Goal: Check status: Check status

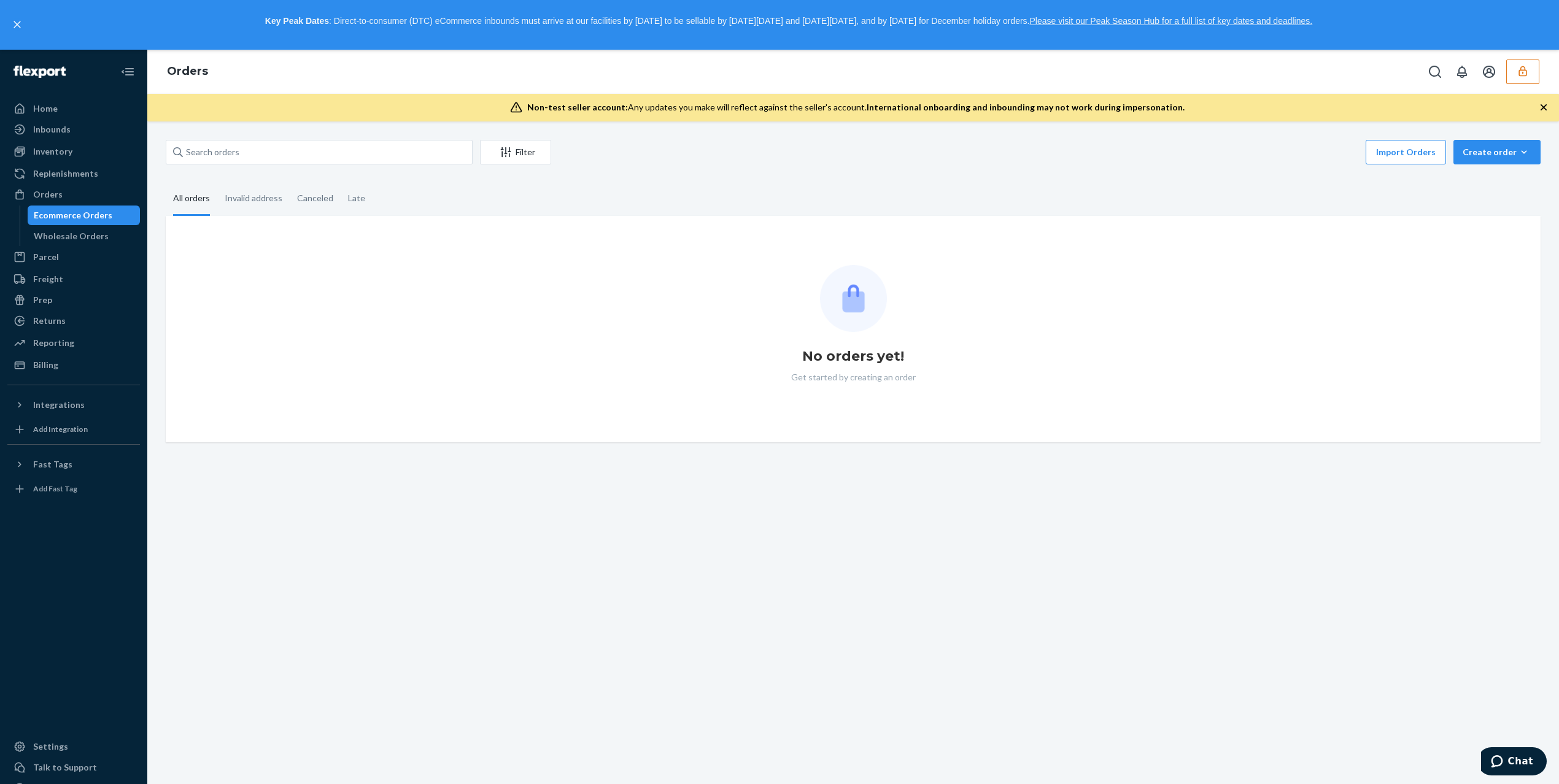
click at [1529, 78] on button "button" at bounding box center [1522, 72] width 33 height 25
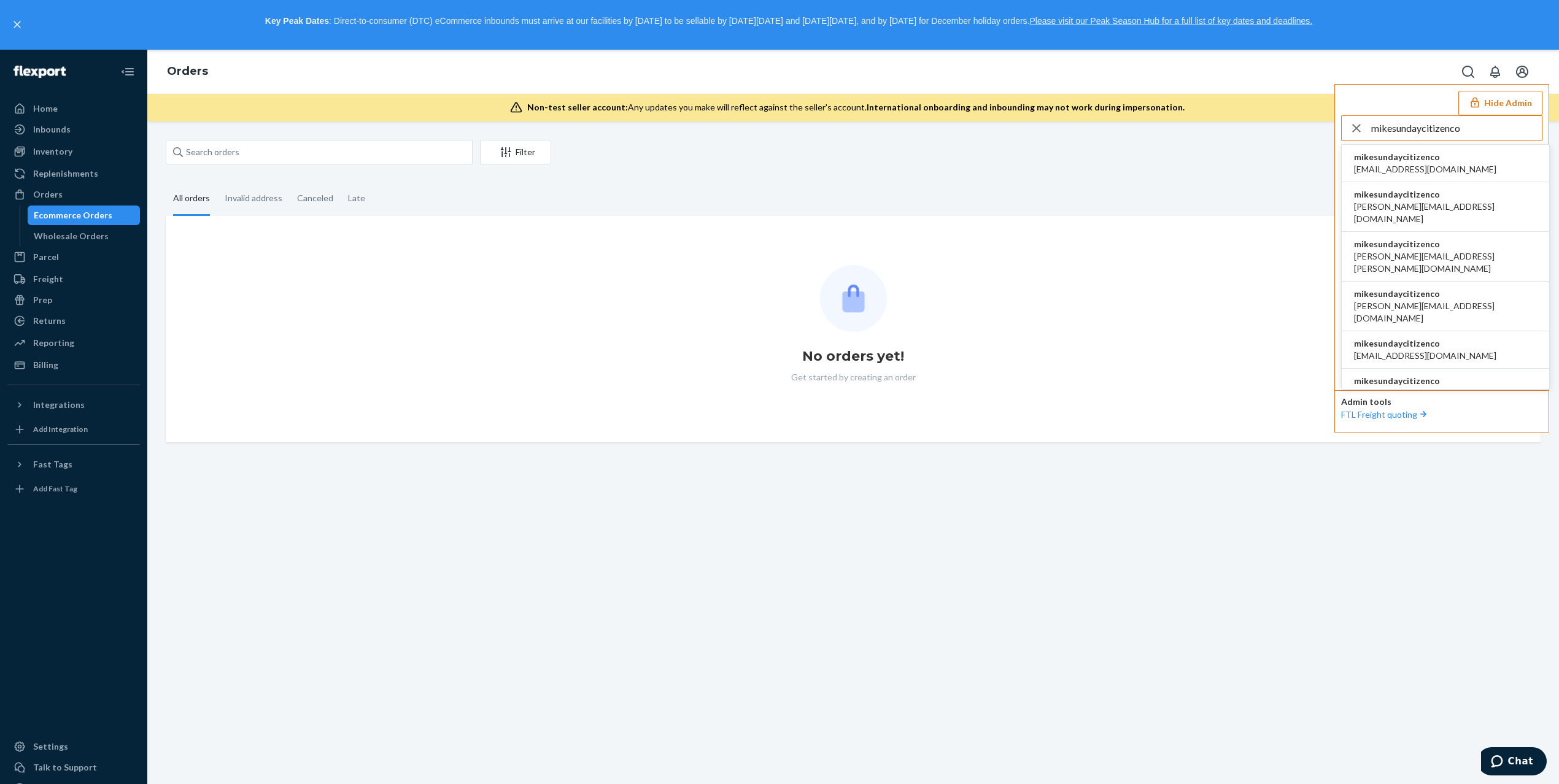
type input "mikesundaycitizenco"
click at [1424, 300] on span "[PERSON_NAME][EMAIL_ADDRESS][DOMAIN_NAME]" at bounding box center [1445, 312] width 183 height 25
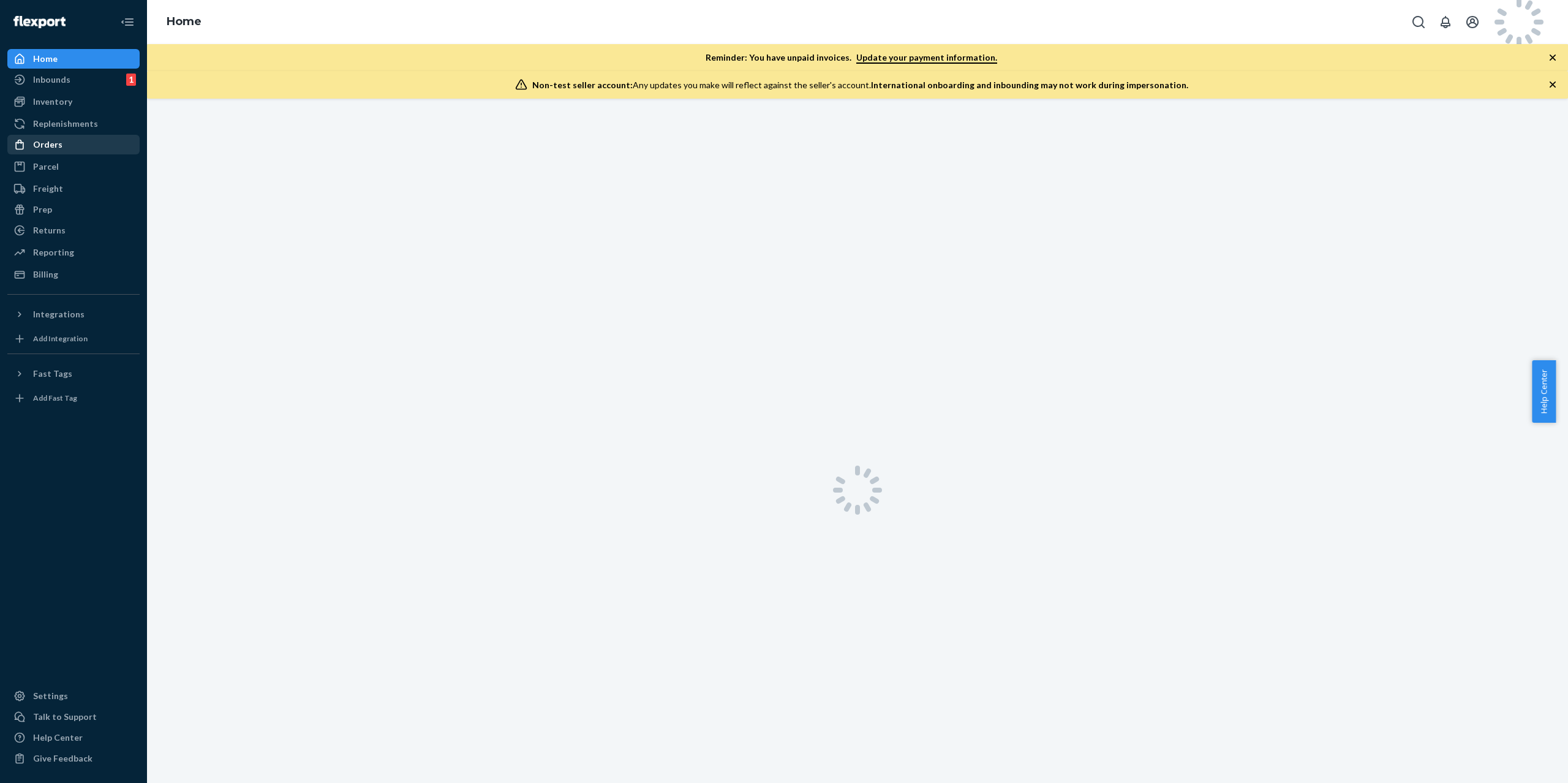
click at [84, 138] on div "Orders" at bounding box center [73, 144] width 129 height 17
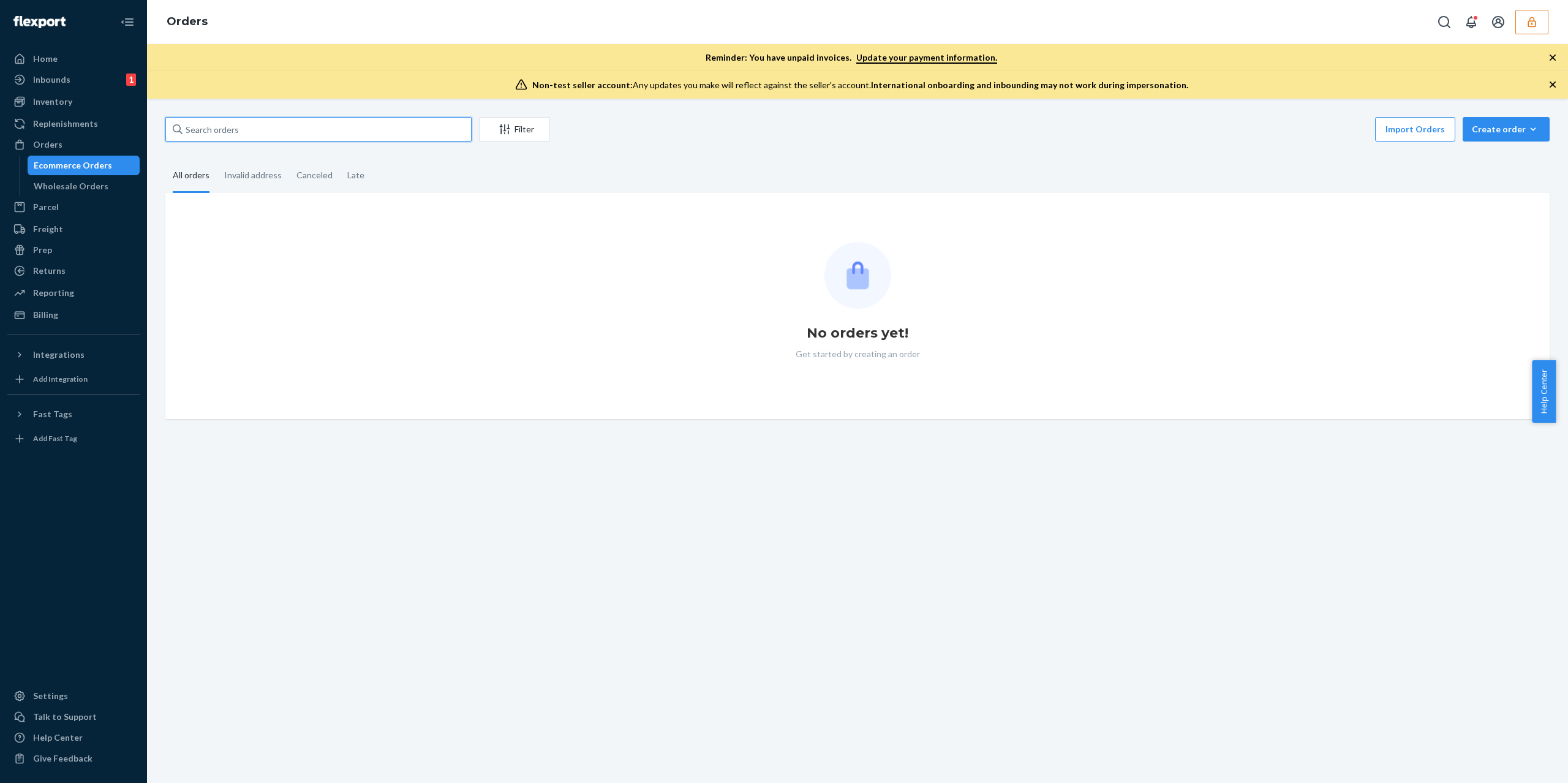
click at [307, 133] on input "text" at bounding box center [319, 129] width 306 height 25
paste input "#BYD9BSMYGE"
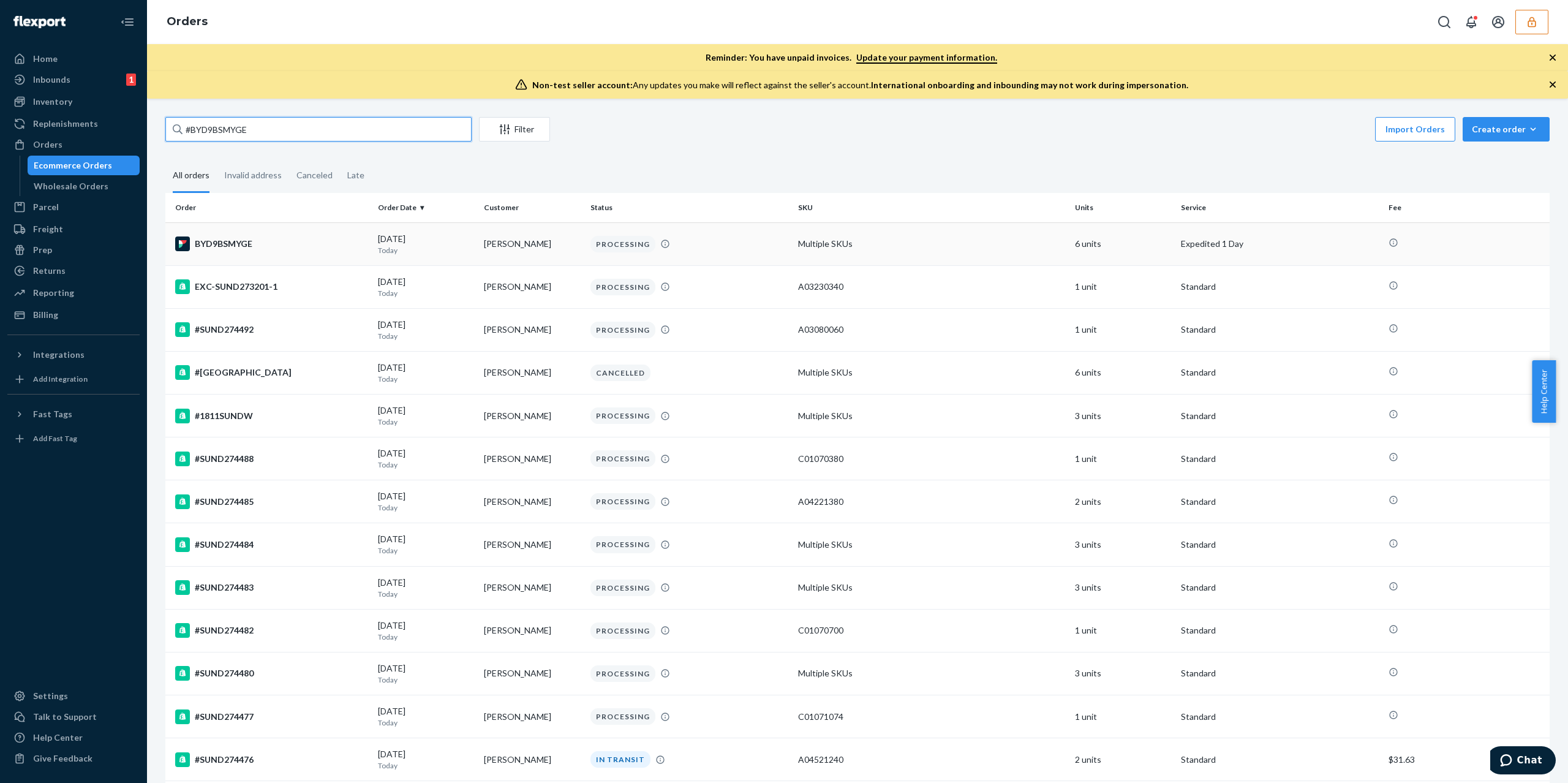
type input "#BYD9BSMYGE"
click at [300, 245] on div "BYD9BSMYGE" at bounding box center [272, 244] width 193 height 15
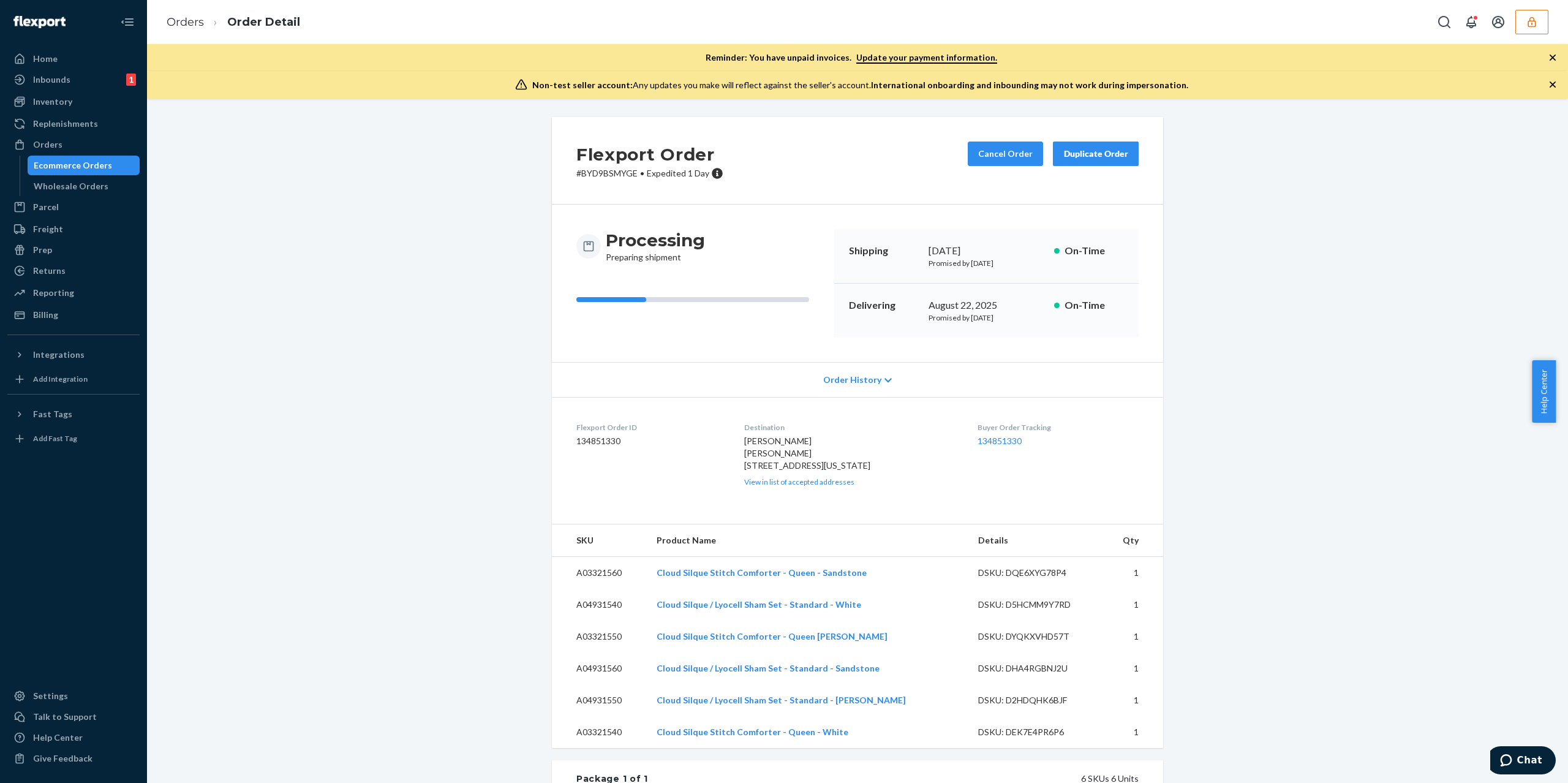
click at [836, 364] on div "Order History" at bounding box center [857, 379] width 611 height 35
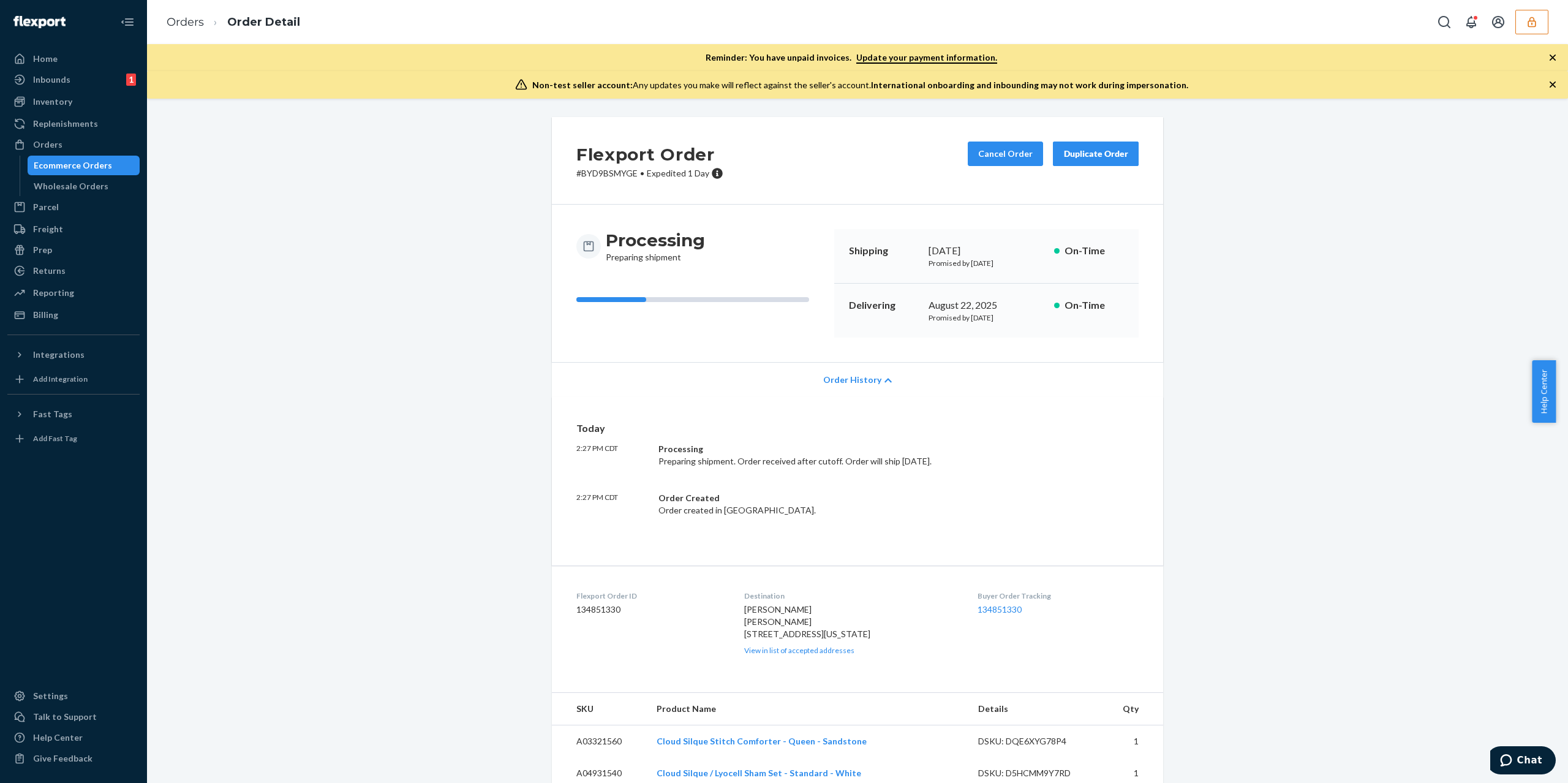
click at [824, 382] on span "Order History" at bounding box center [852, 380] width 58 height 12
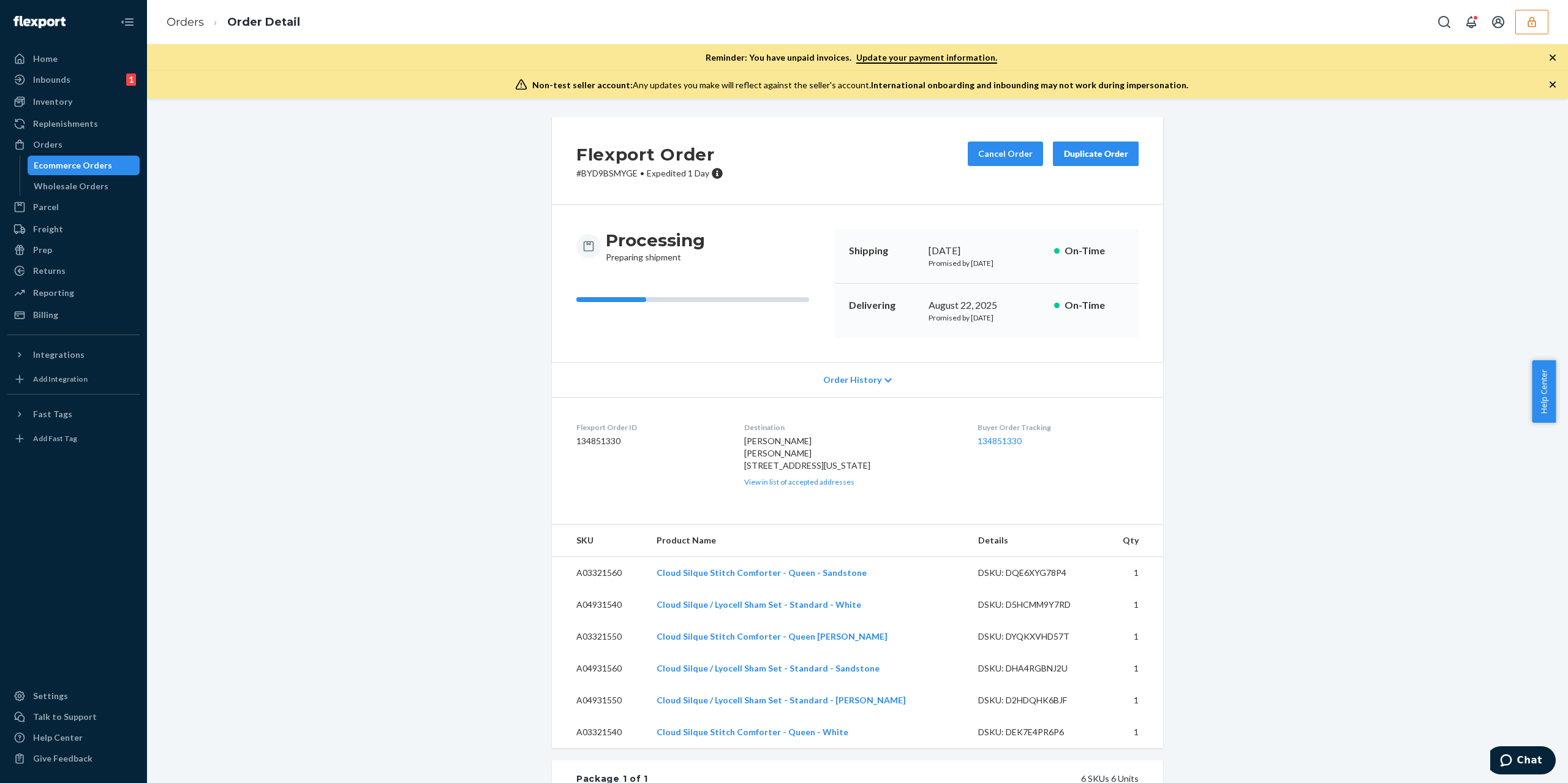
scroll to position [421, 0]
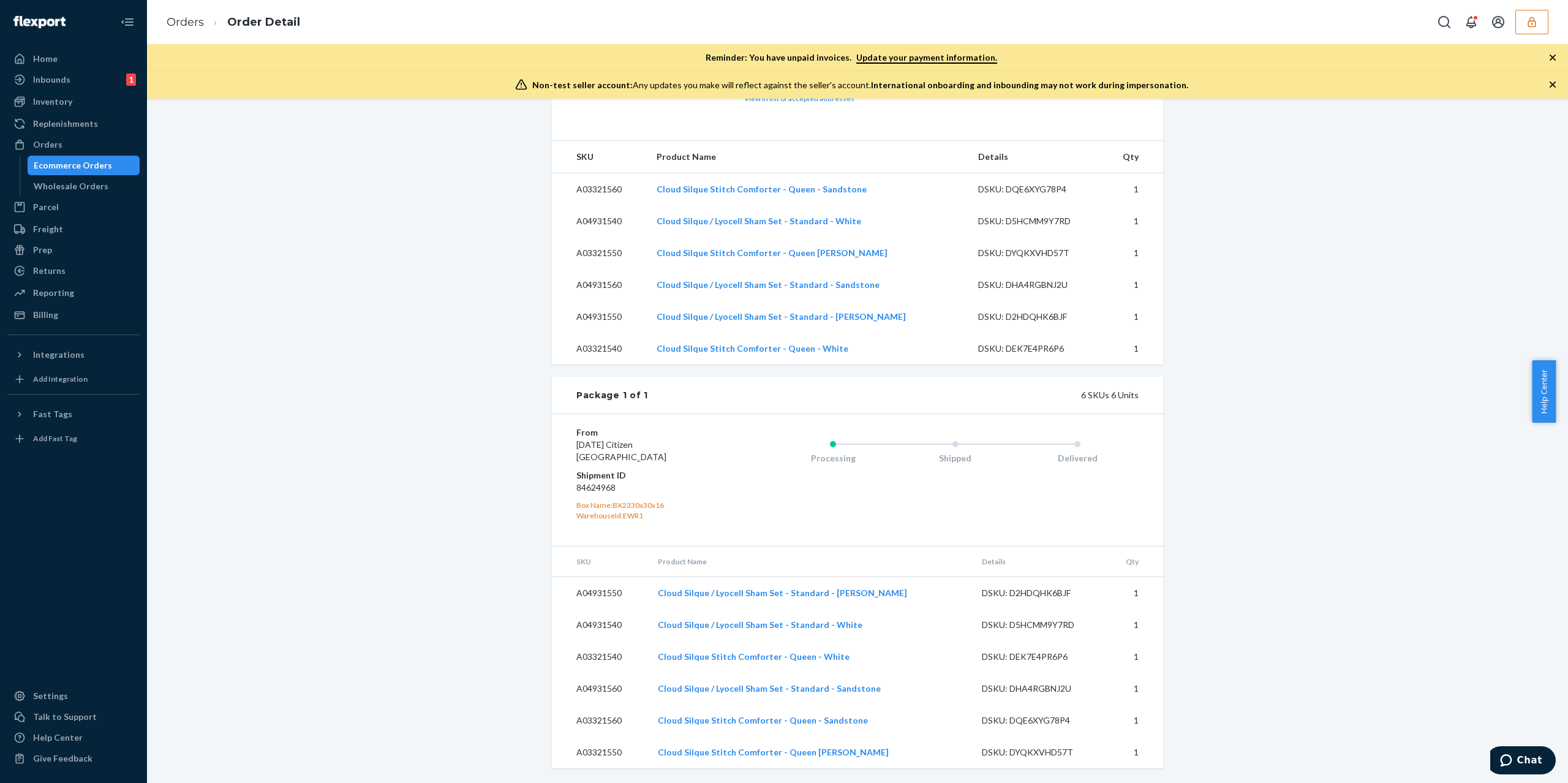
click at [597, 489] on dd "84624968" at bounding box center [649, 487] width 146 height 12
copy dd "84624968"
